Goal: Task Accomplishment & Management: Manage account settings

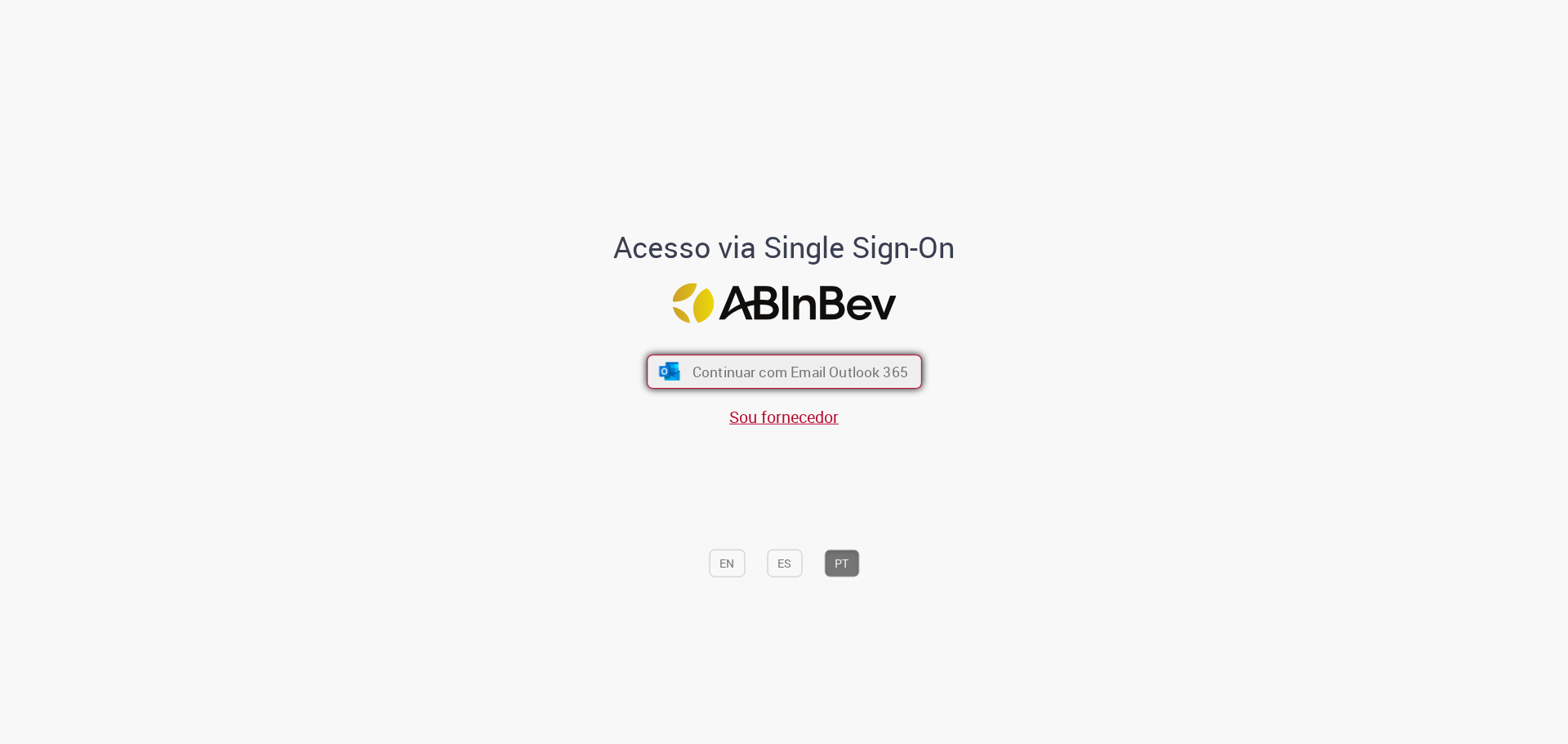
click at [862, 379] on span "Continuar com Email Outlook 365" at bounding box center [799, 371] width 215 height 19
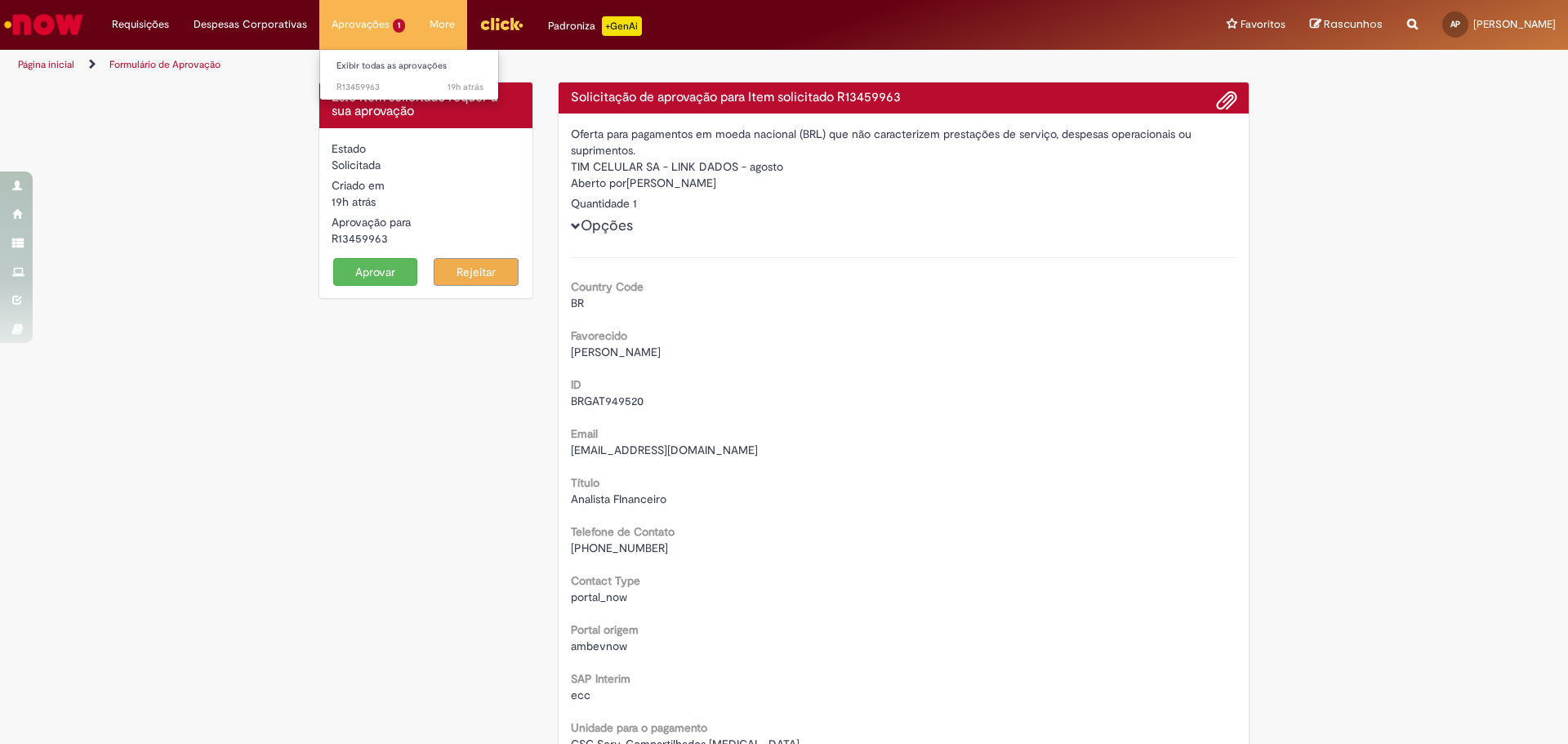
click at [350, 28] on li "Aprovações 1 Exibir todas as aprovações 19h atrás 19 horas atrás R13459963" at bounding box center [368, 24] width 98 height 49
click at [370, 59] on link "Exibir todas as aprovações" at bounding box center [410, 66] width 180 height 18
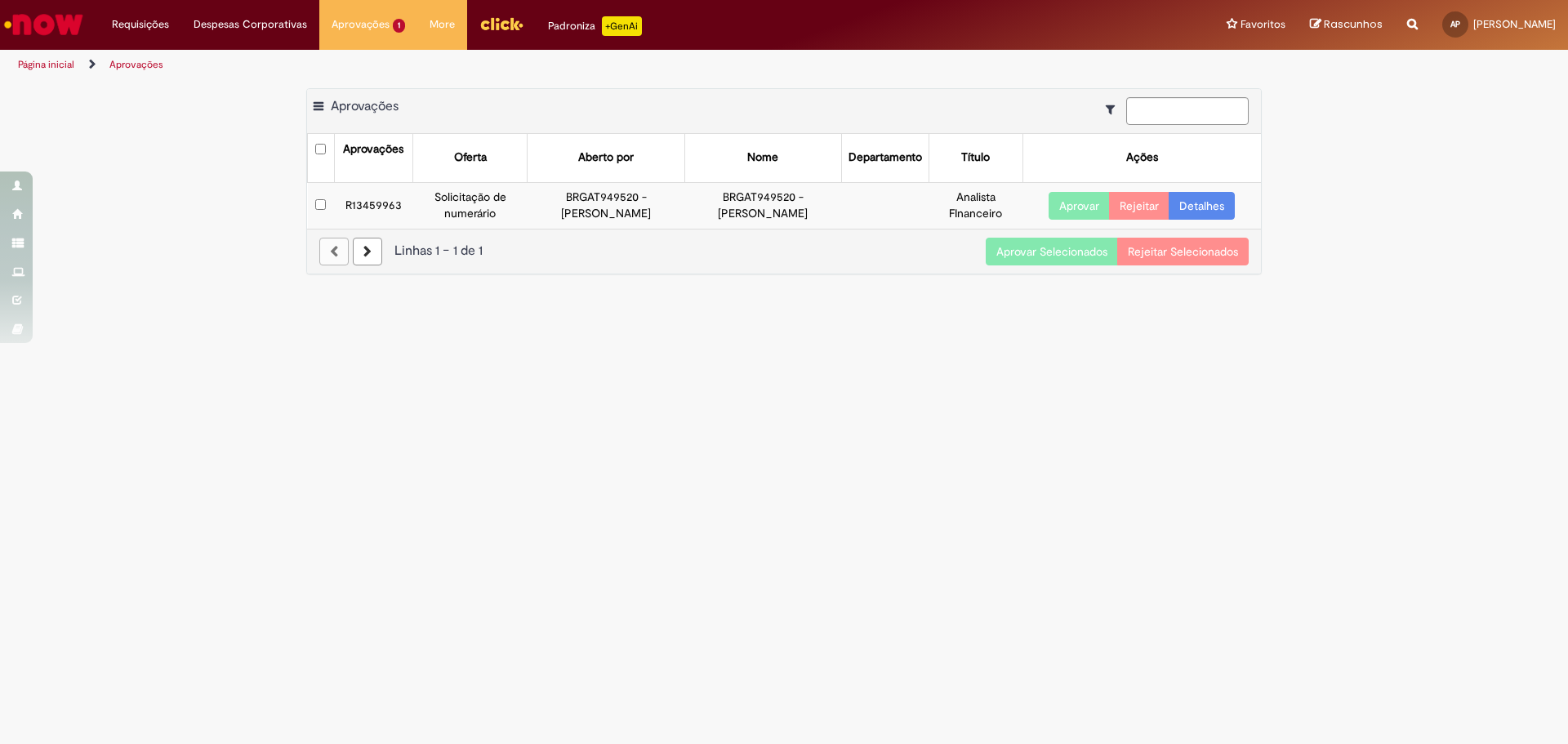
click at [1071, 210] on button "Aprovar" at bounding box center [1079, 206] width 61 height 28
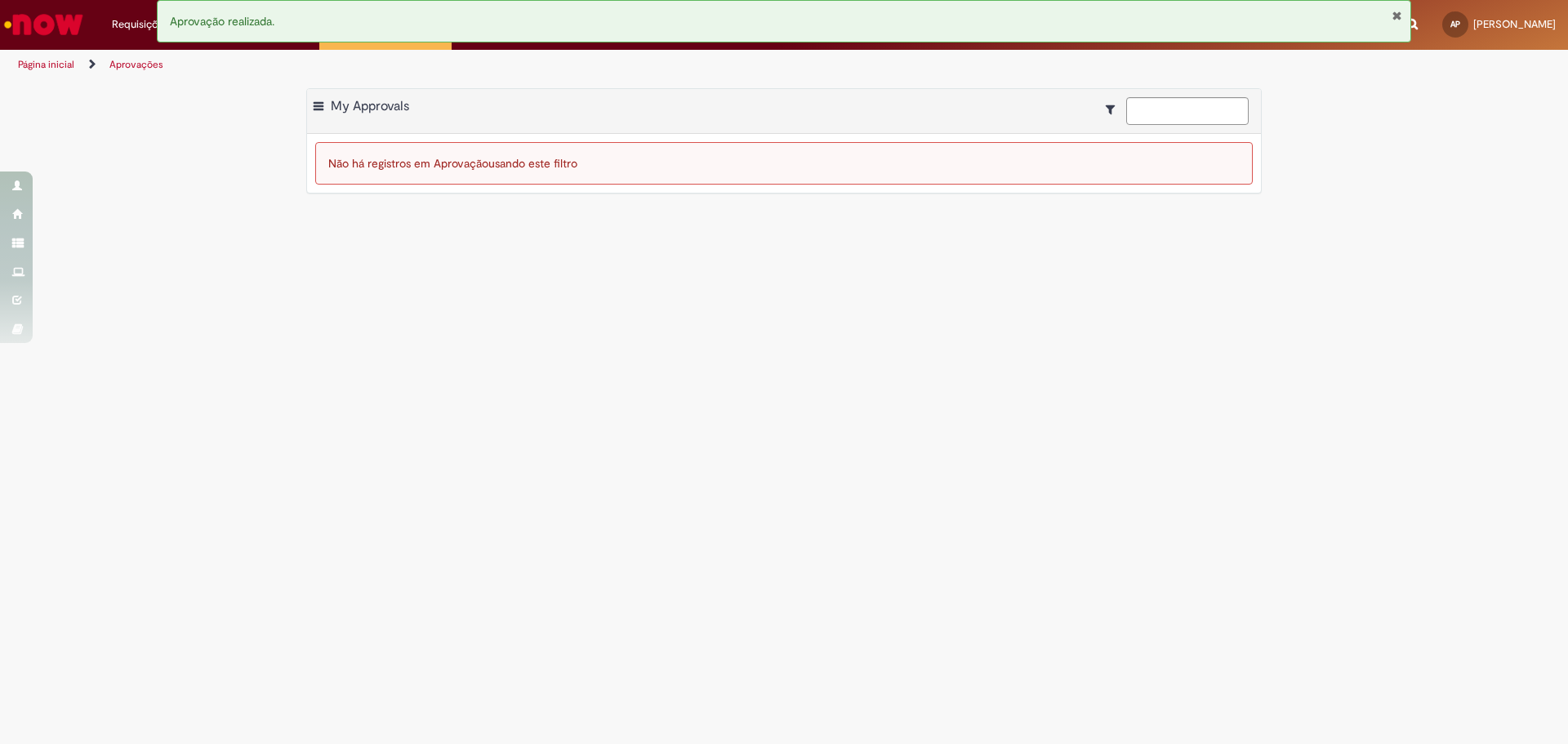
click at [279, 303] on main "Aprovações Exportar como PDF Exportar como Excel Exportar como CSV My Approvals…" at bounding box center [784, 412] width 1568 height 664
click at [279, 339] on main "Aprovações Exportar como PDF Exportar como Excel Exportar como CSV My Approvals…" at bounding box center [784, 412] width 1568 height 664
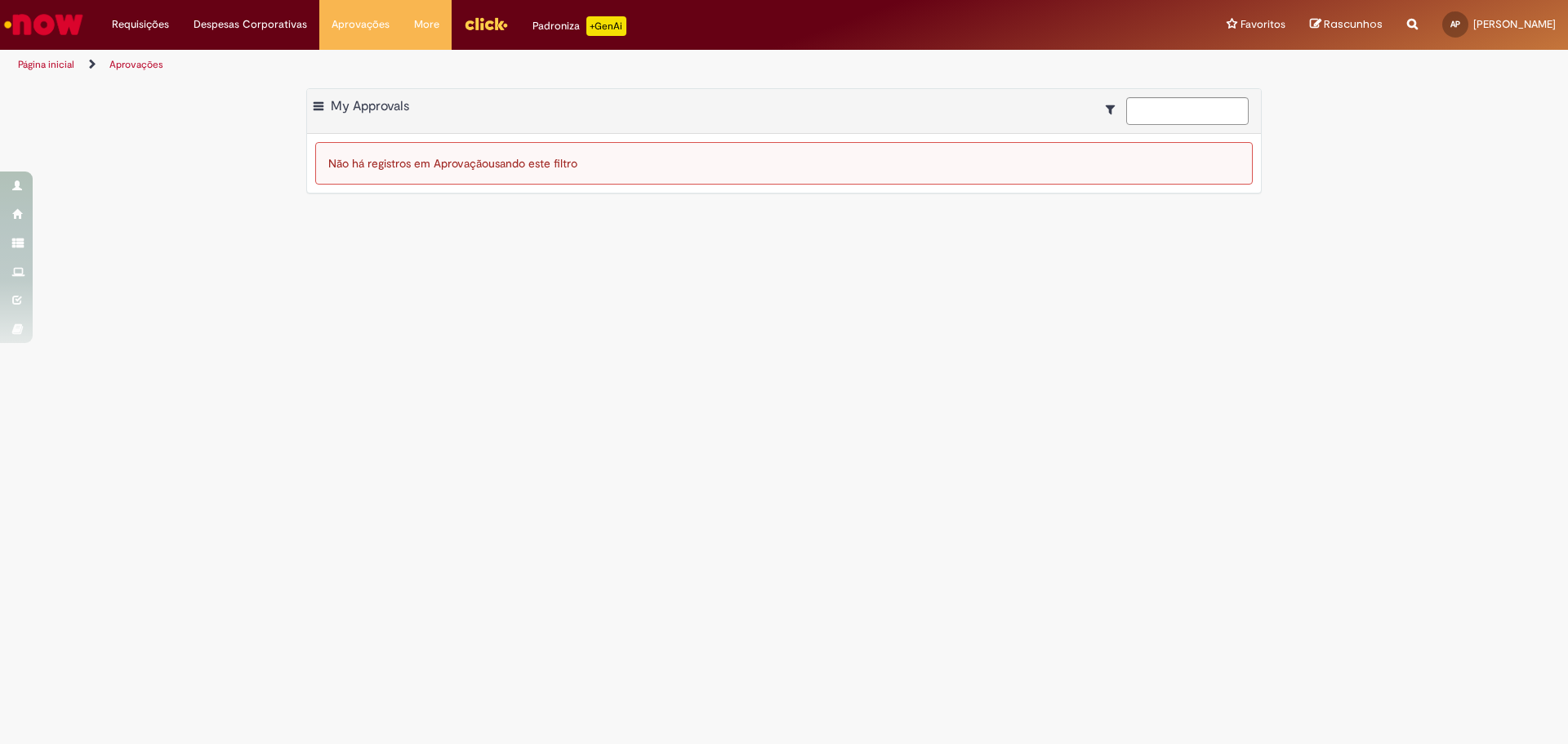
click at [54, 16] on img "Ir para a Homepage" at bounding box center [44, 24] width 85 height 33
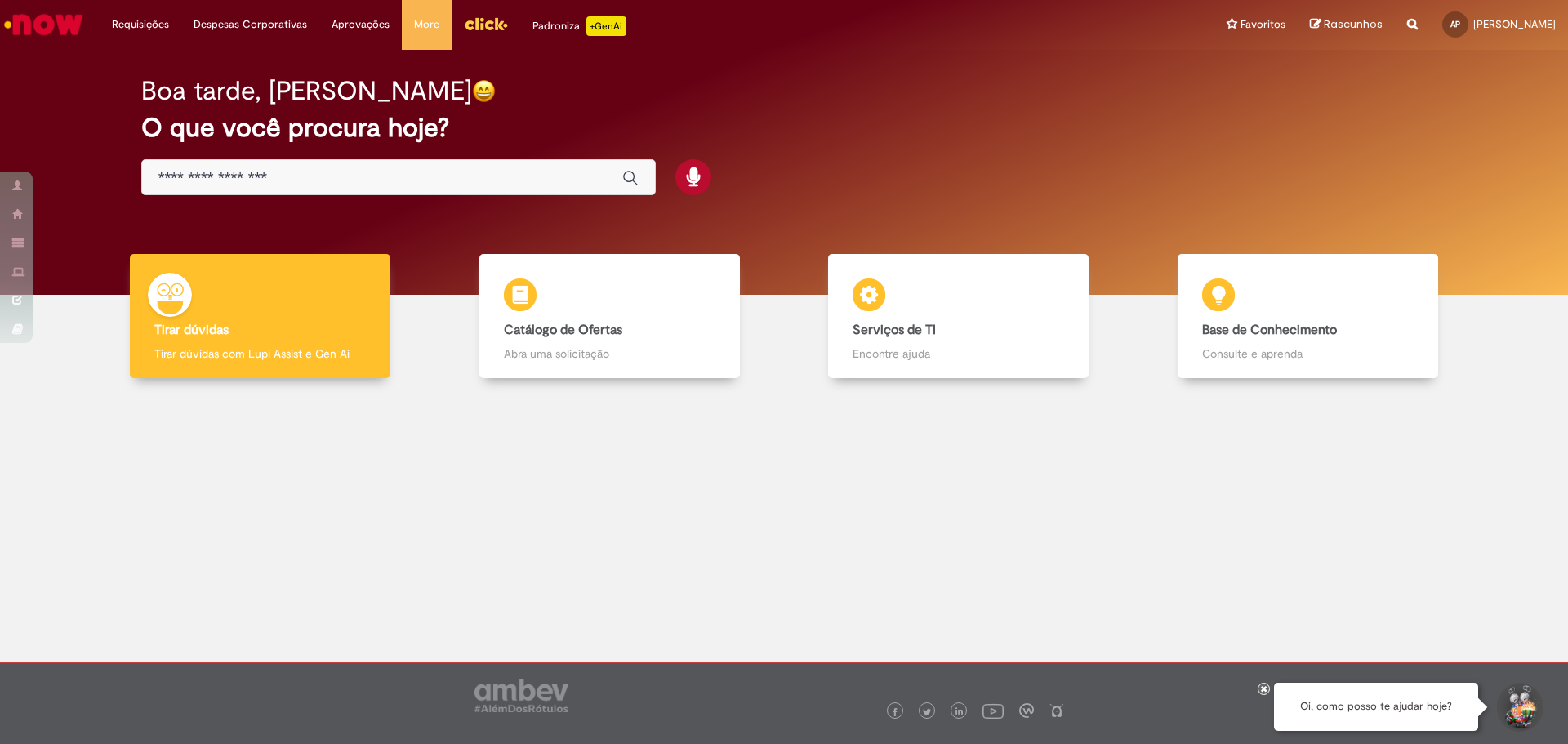
click at [782, 99] on div "Boa tarde, Andreia" at bounding box center [785, 91] width 1287 height 28
click at [431, 483] on div at bounding box center [784, 517] width 1544 height 254
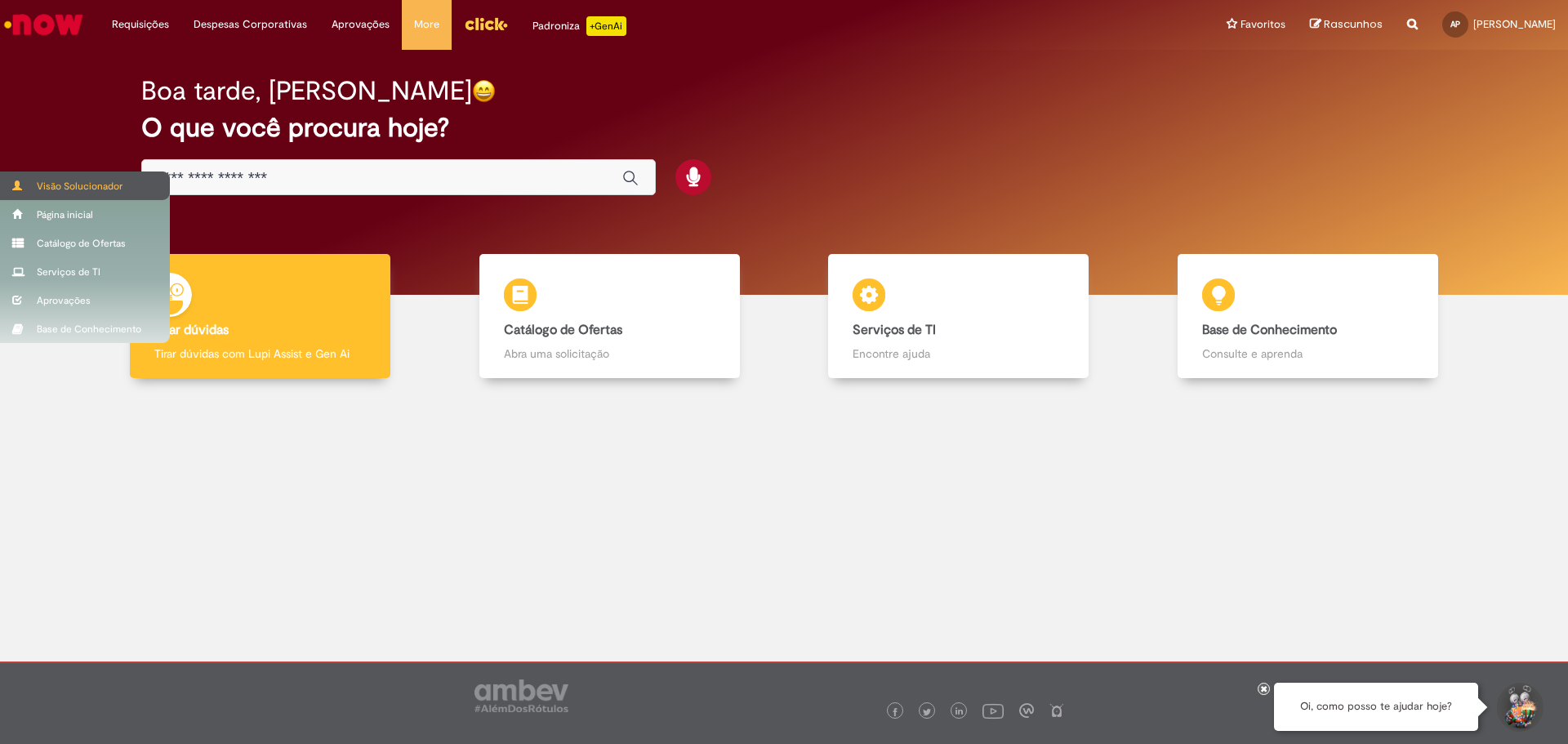
click at [24, 184] on span at bounding box center [19, 185] width 12 height 10
